Goal: Navigation & Orientation: Find specific page/section

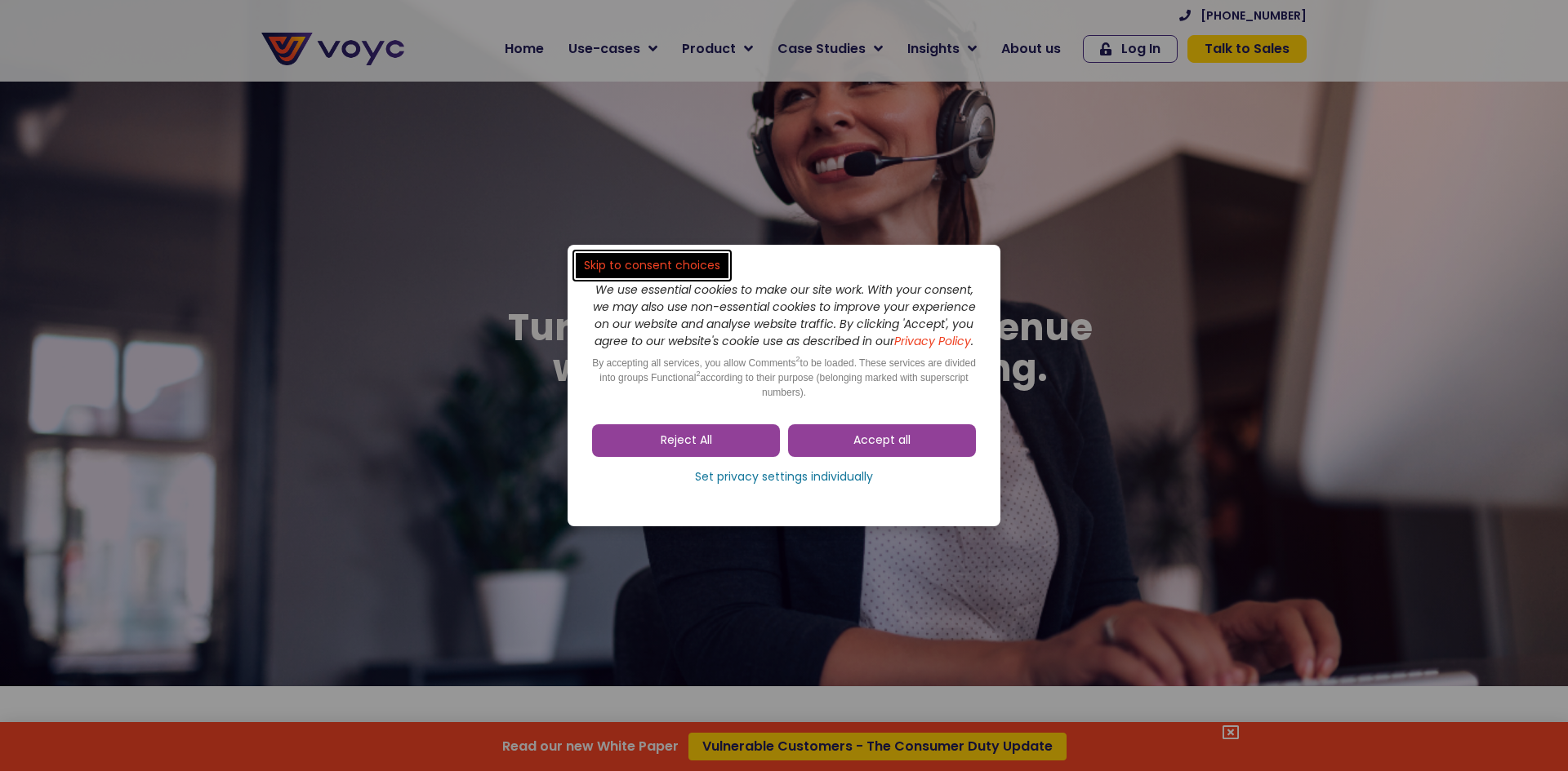
click at [866, 445] on span "Accept all" at bounding box center [881, 441] width 57 height 17
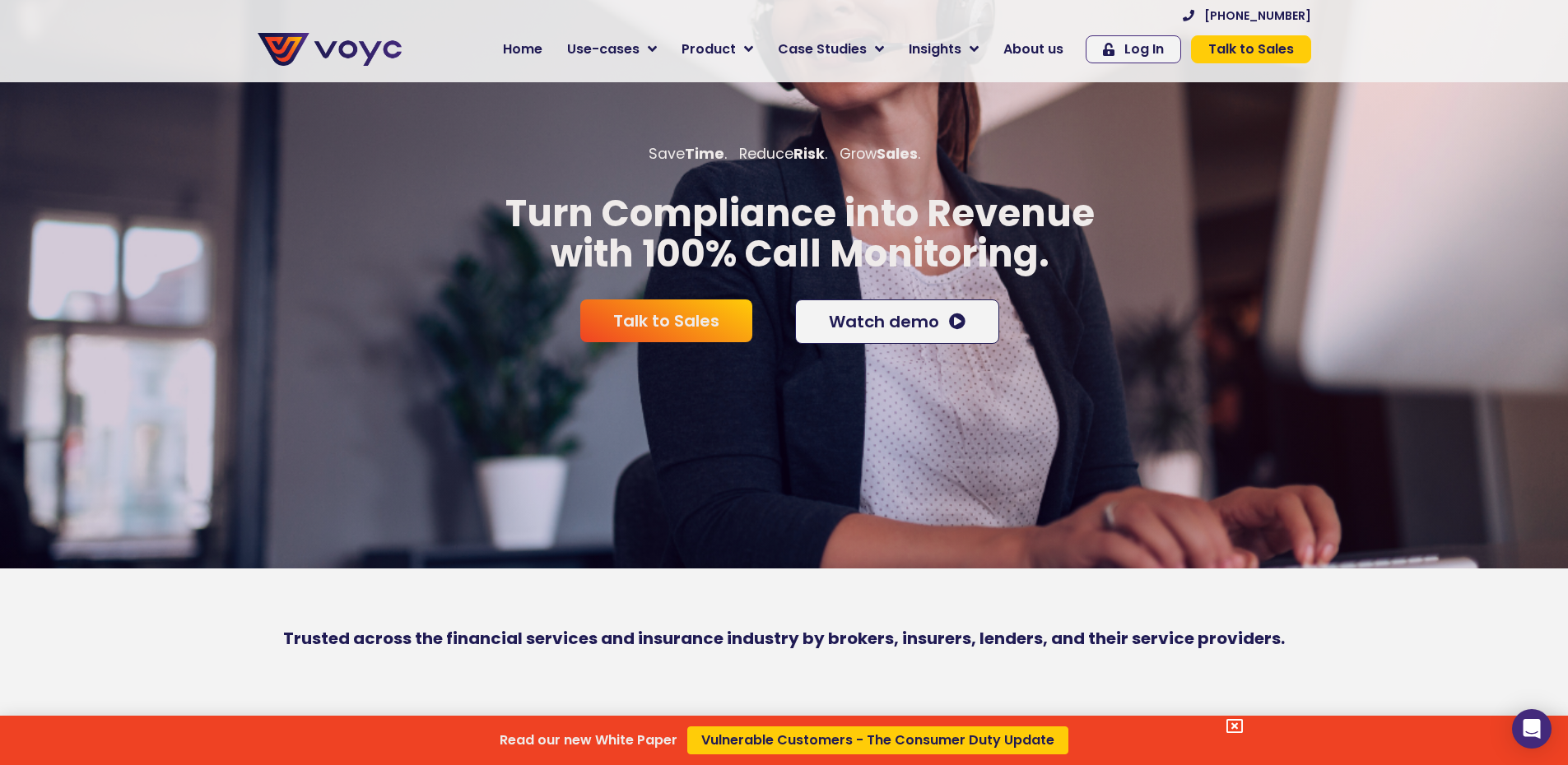
scroll to position [329, 0]
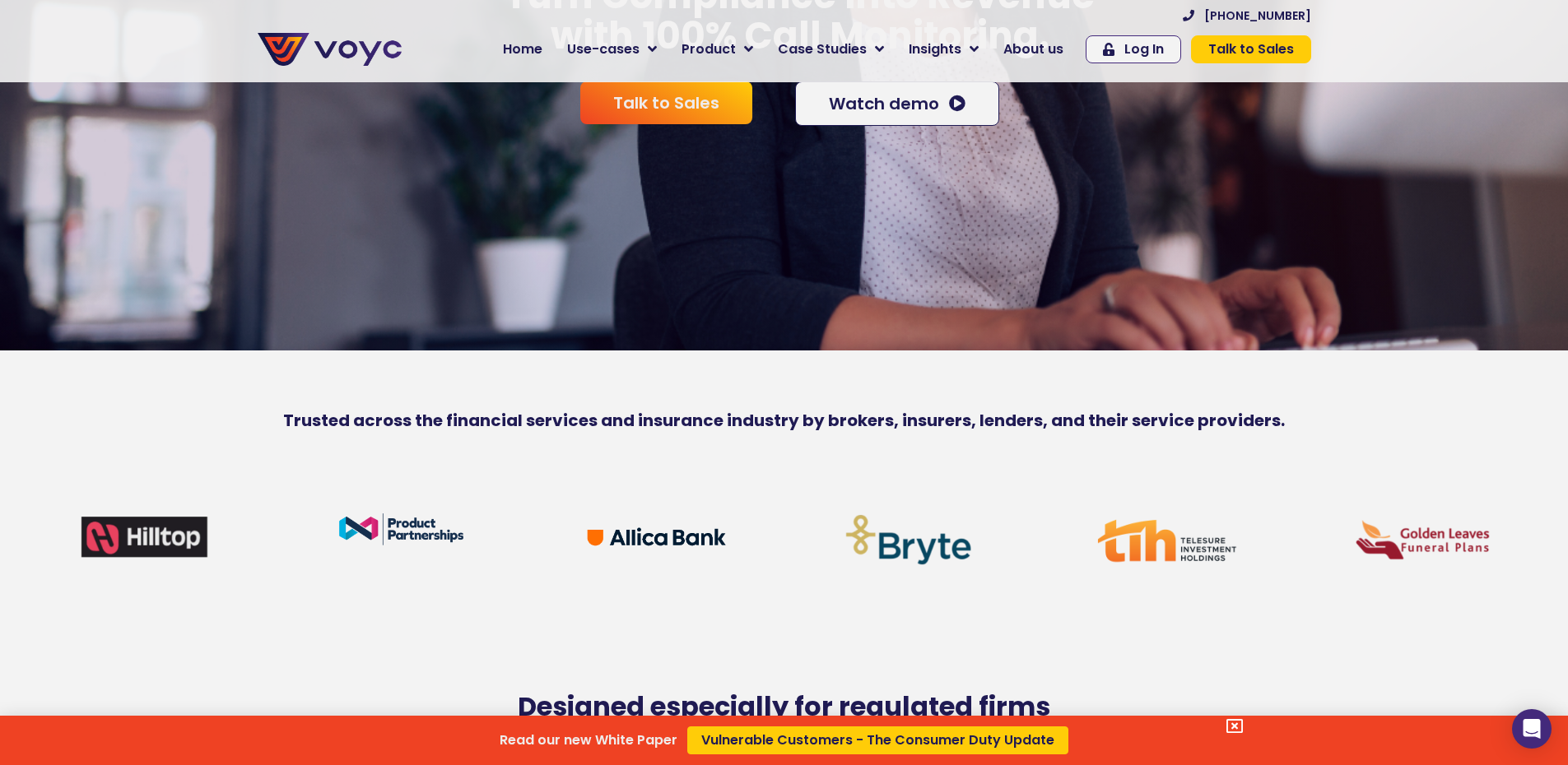
click at [1238, 722] on icon at bounding box center [1234, 726] width 17 height 17
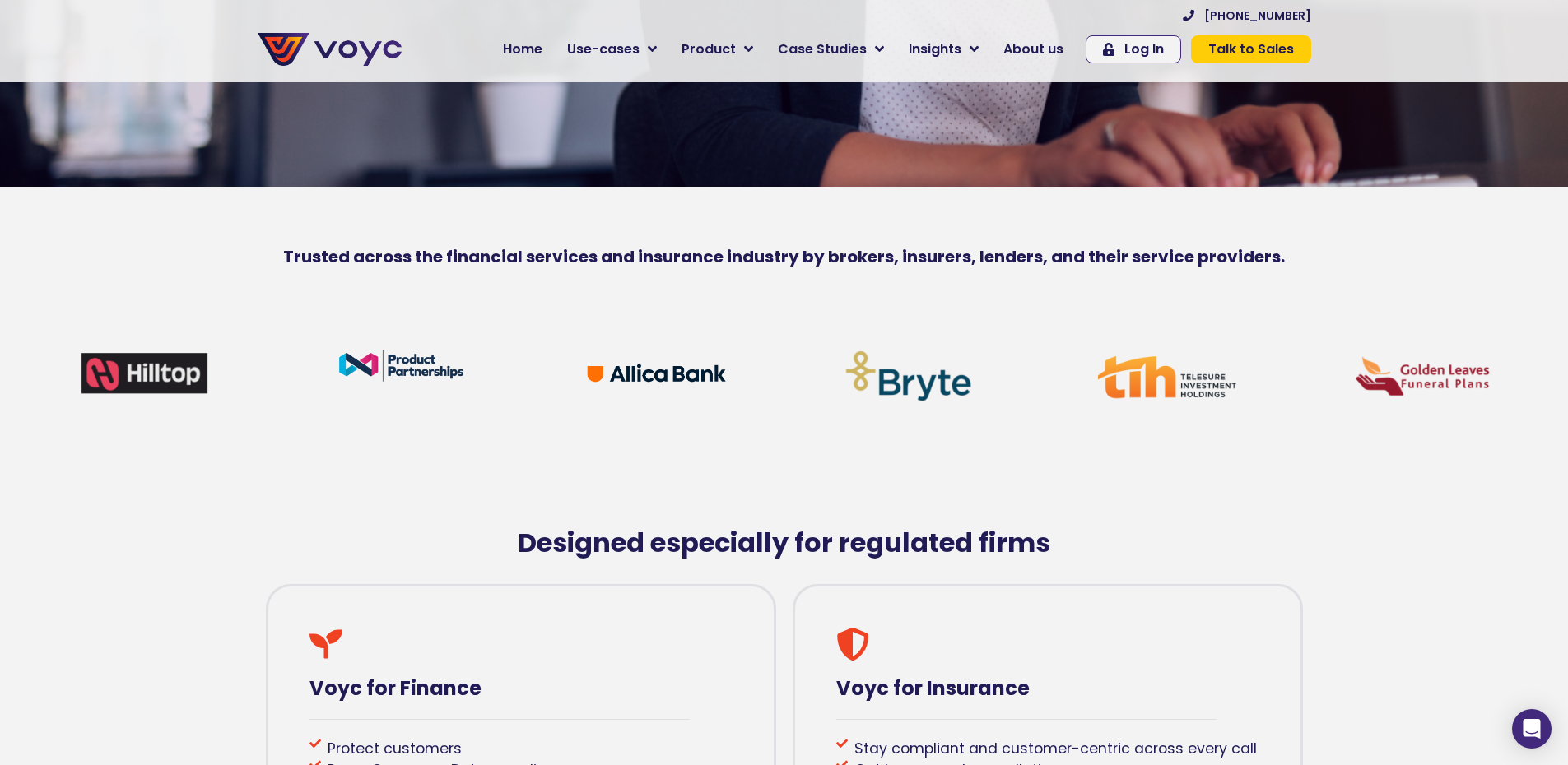
scroll to position [494, 0]
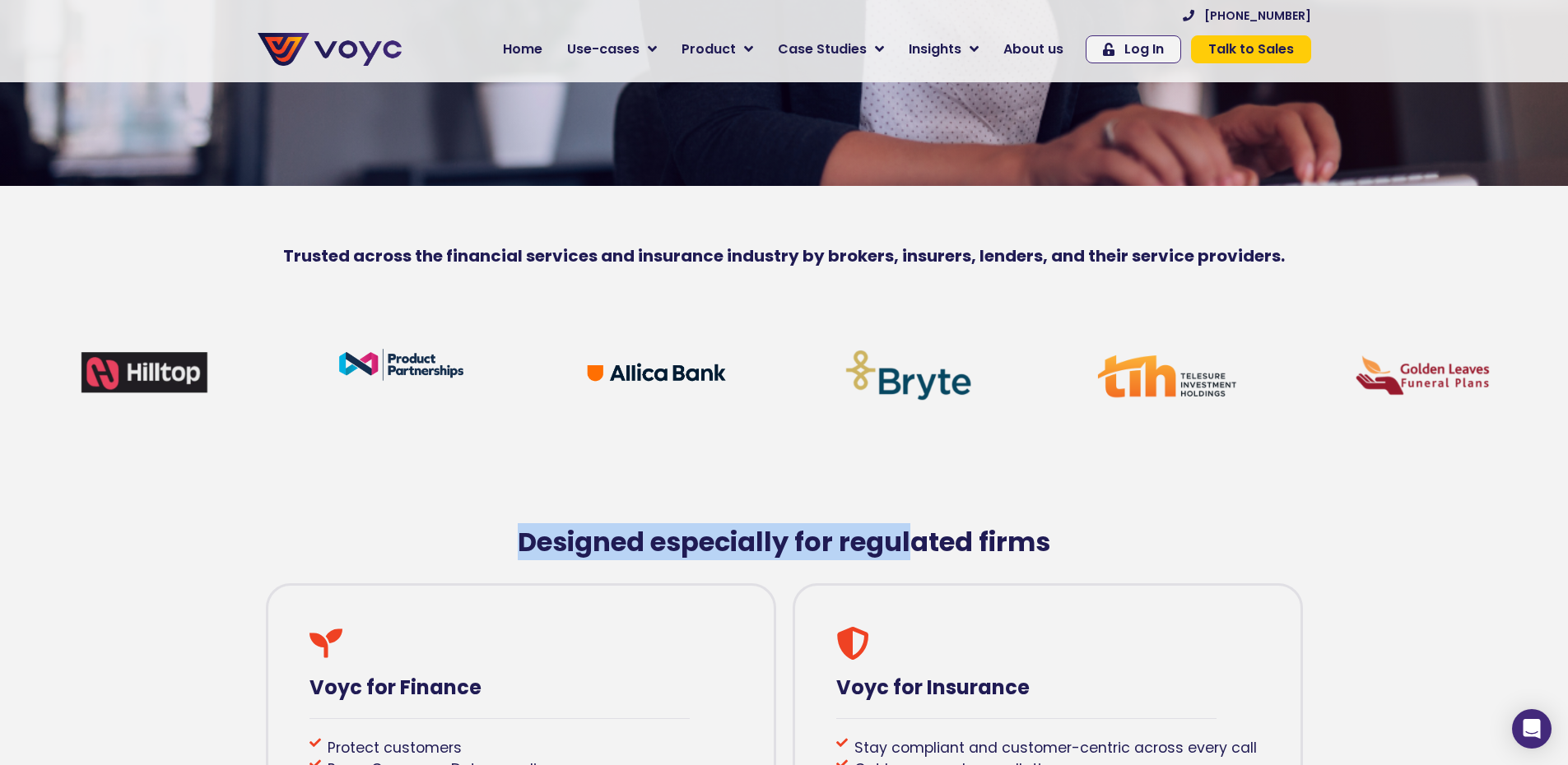
drag, startPoint x: 857, startPoint y: 539, endPoint x: 931, endPoint y: 553, distance: 75.3
click at [930, 552] on div "Designed especially for regulated firms Voyc for Finance Protect customers Prov…" at bounding box center [784, 684] width 1070 height 745
click at [931, 553] on h2 "Designed especially for regulated firms" at bounding box center [784, 542] width 1054 height 31
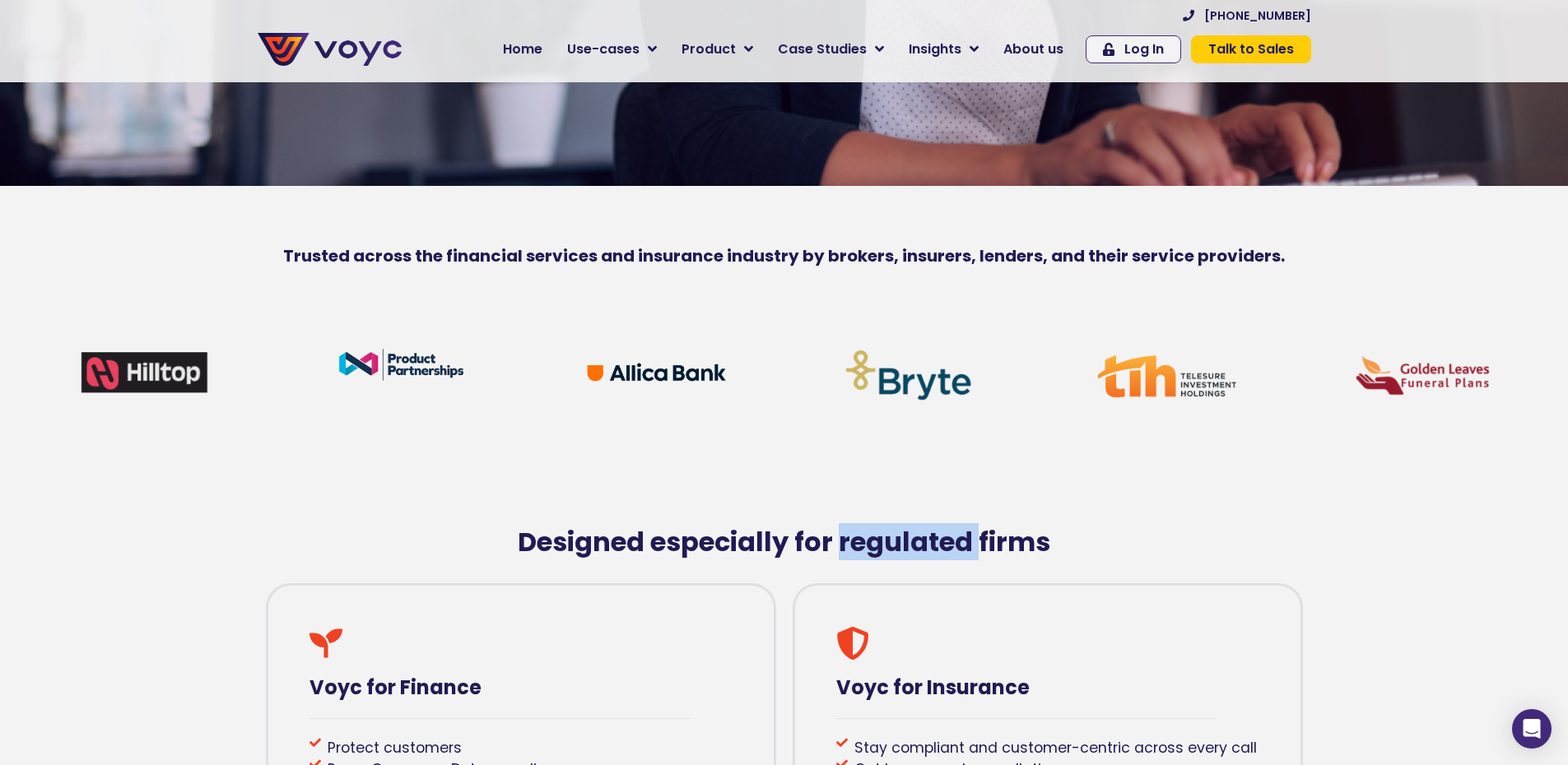
click at [931, 553] on h2 "Designed especially for regulated firms" at bounding box center [784, 542] width 1054 height 31
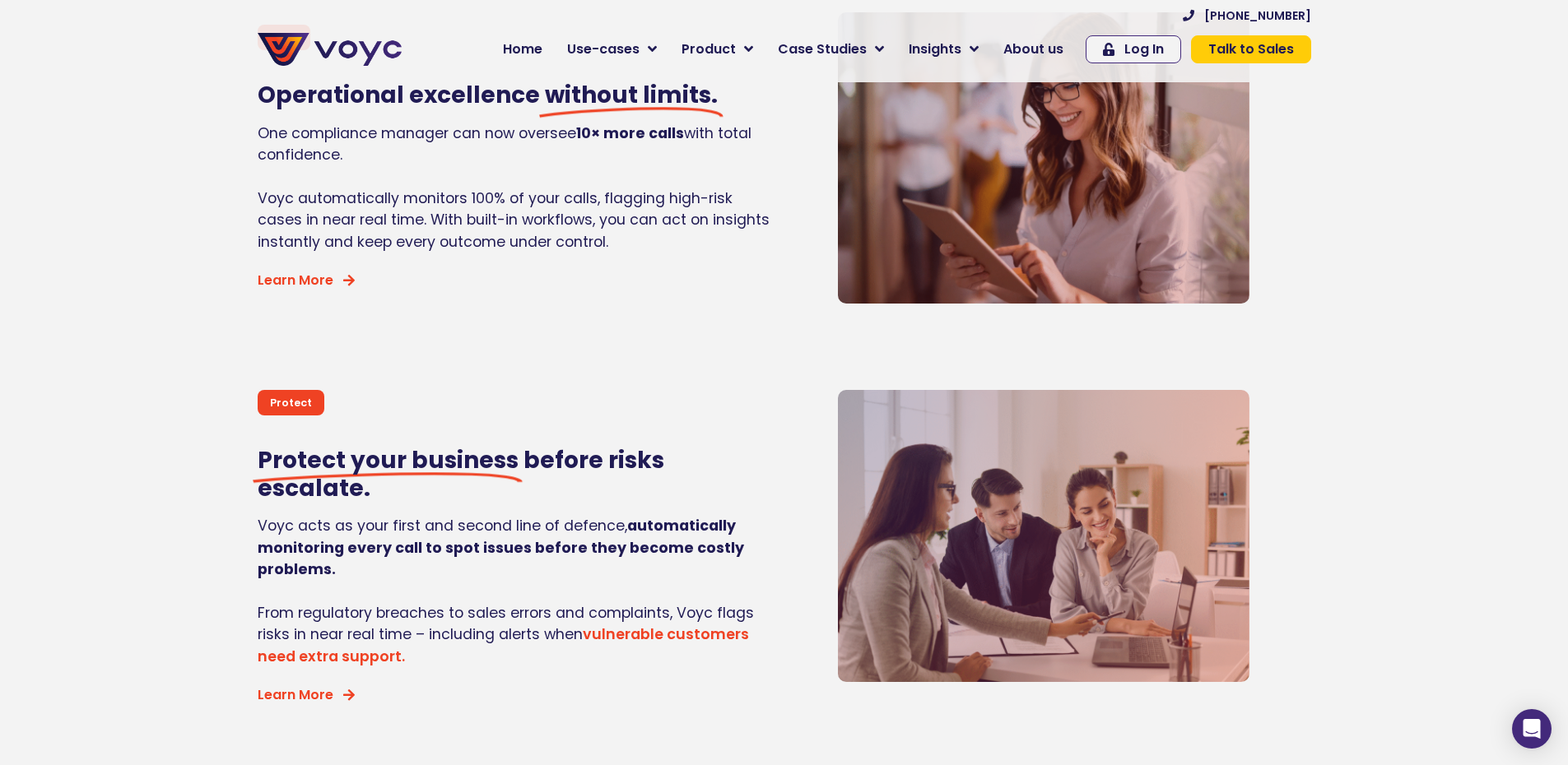
scroll to position [0, 12]
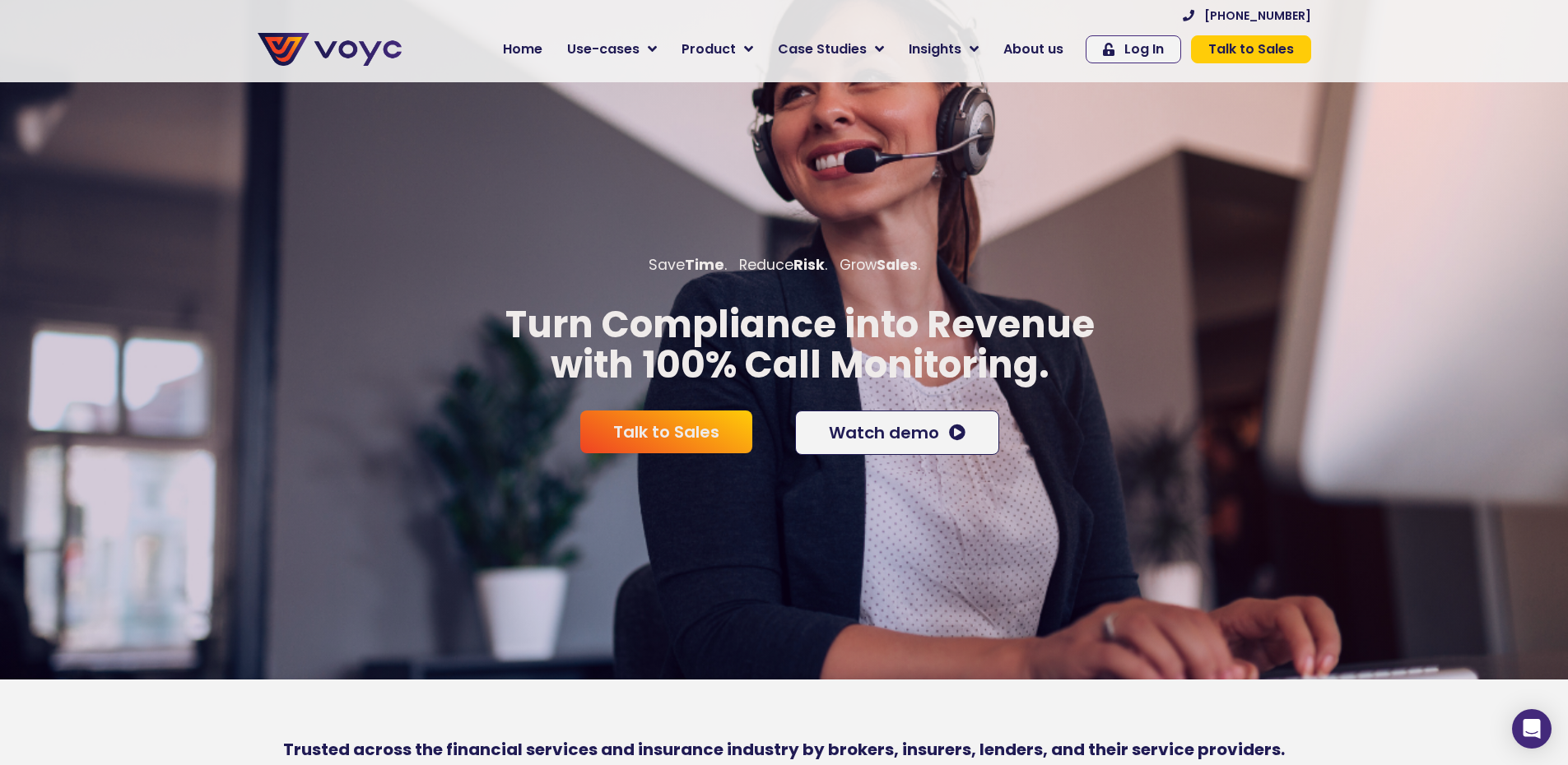
drag, startPoint x: 1337, startPoint y: 579, endPoint x: 1122, endPoint y: 73, distance: 549.8
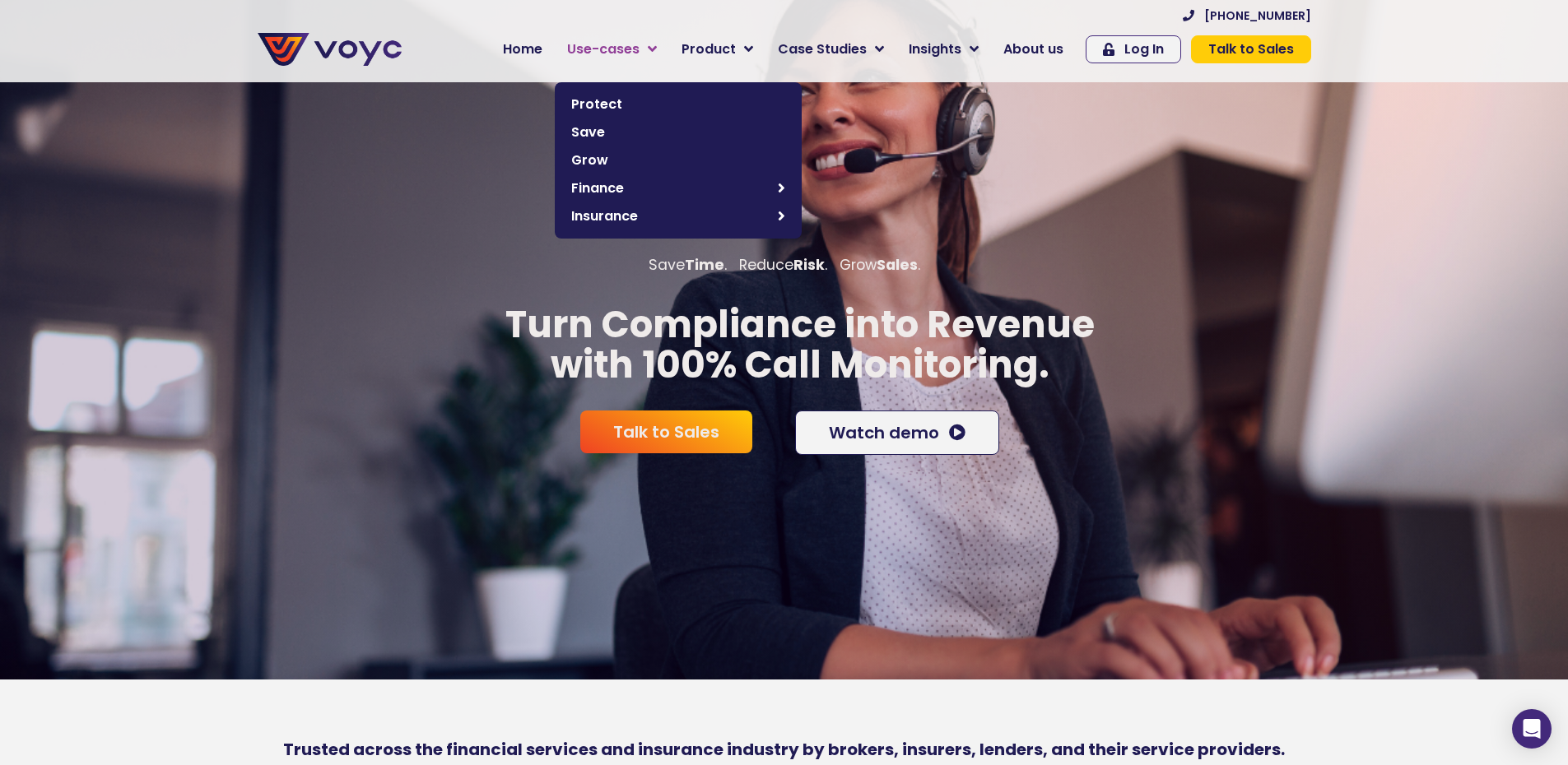
click at [622, 46] on span "Use-cases" at bounding box center [603, 50] width 73 height 19
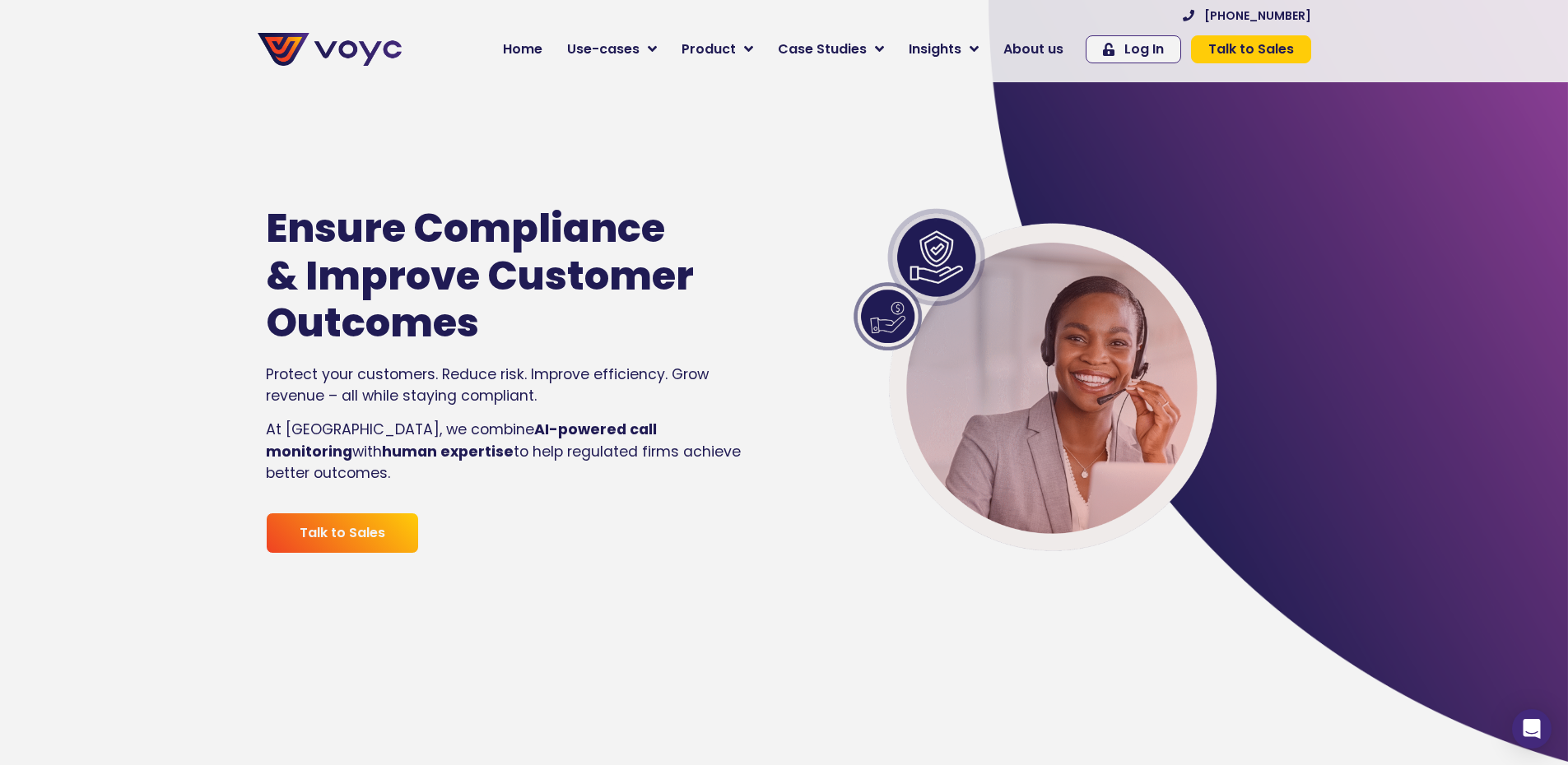
click at [722, 47] on span "Product" at bounding box center [708, 50] width 54 height 19
click at [348, 52] on img at bounding box center [329, 49] width 144 height 33
